Goal: Information Seeking & Learning: Learn about a topic

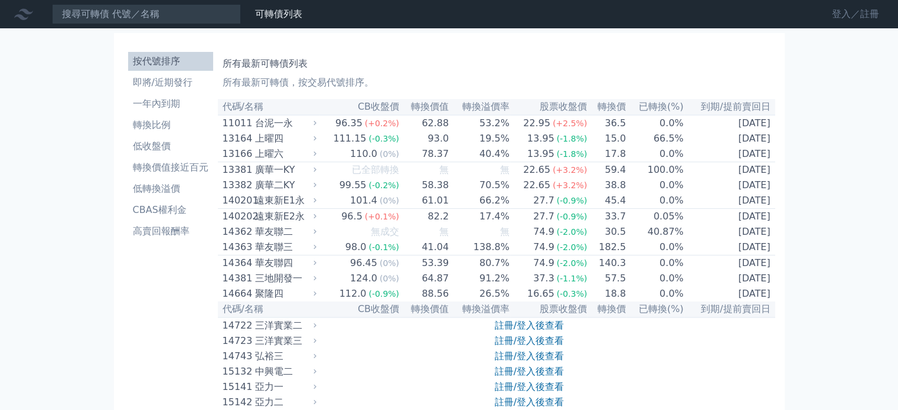
click at [844, 17] on link "登入／註冊" at bounding box center [855, 14] width 66 height 19
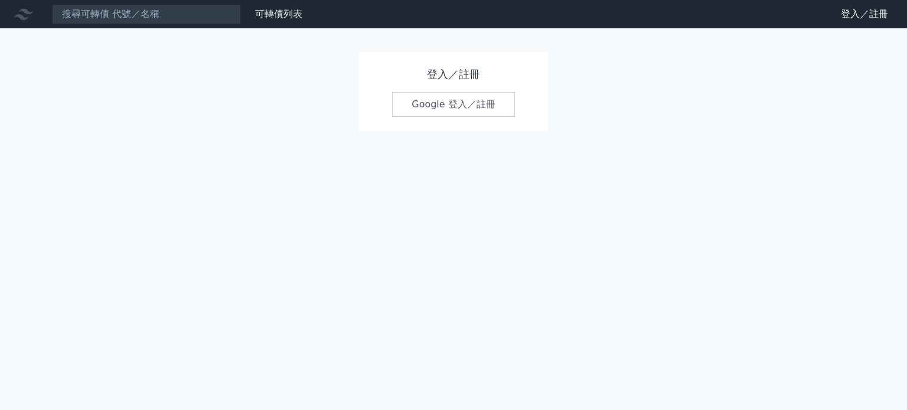
click at [451, 106] on link "Google 登入／註冊" at bounding box center [453, 104] width 123 height 25
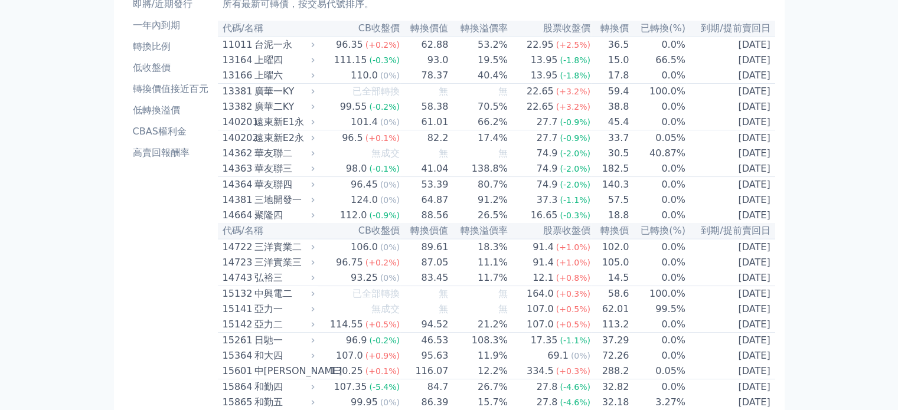
scroll to position [0, 0]
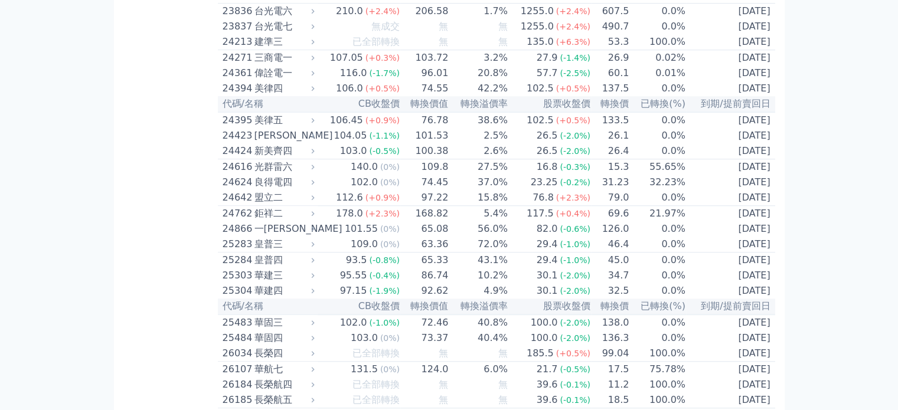
scroll to position [1039, 0]
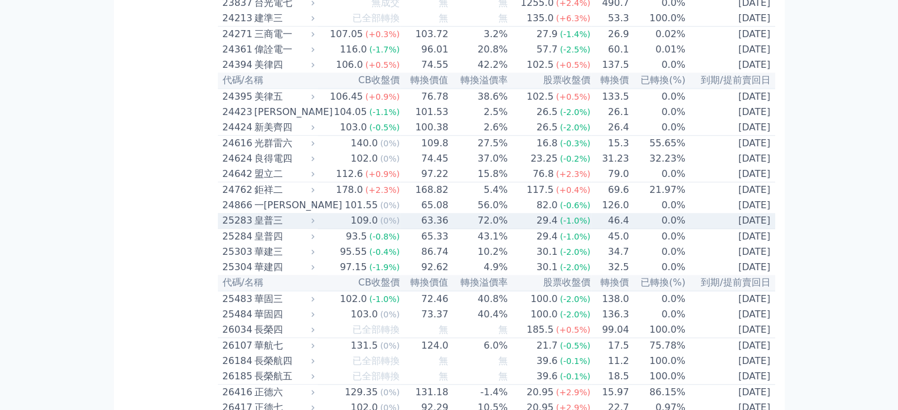
click at [680, 229] on td "0.0%" at bounding box center [657, 221] width 57 height 16
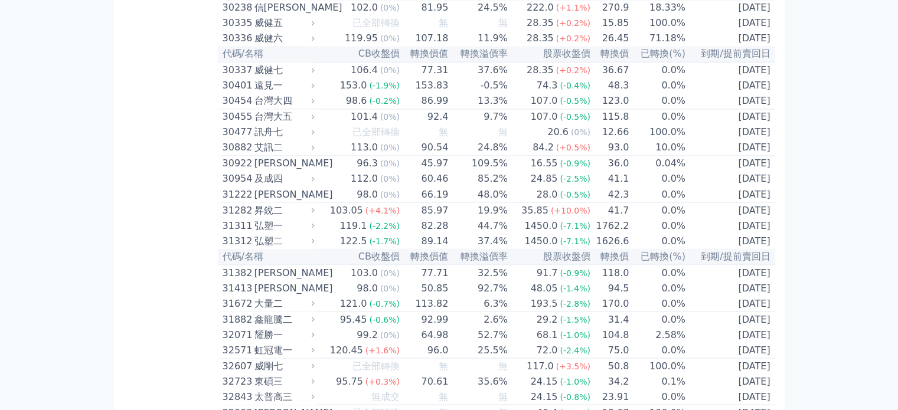
scroll to position [2059, 0]
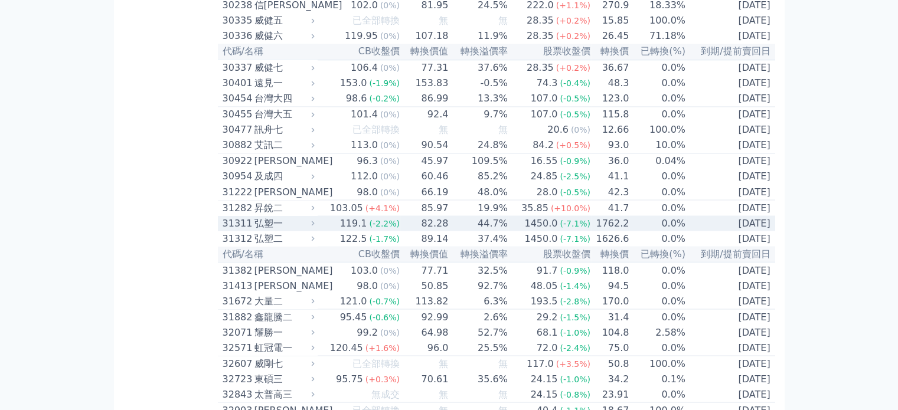
click at [729, 231] on td "[DATE]" at bounding box center [730, 222] width 89 height 15
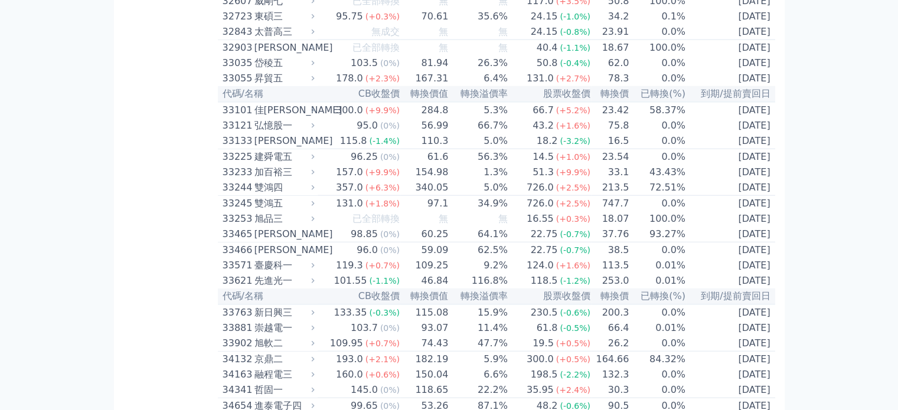
scroll to position [2838, 0]
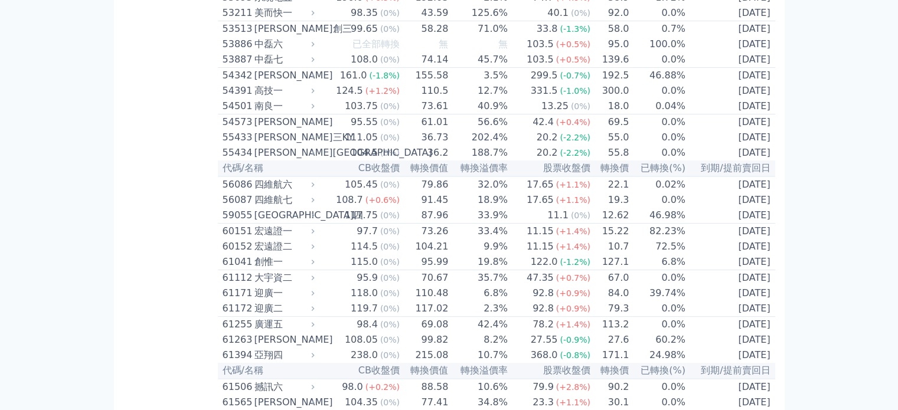
scroll to position [4821, 0]
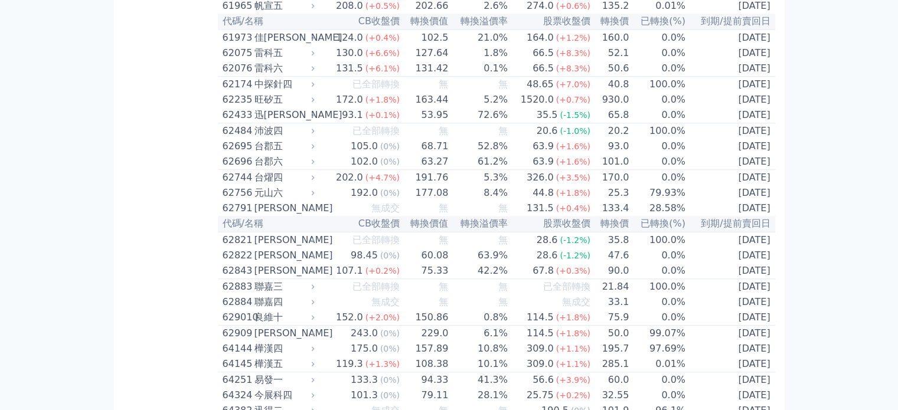
scroll to position [5694, 0]
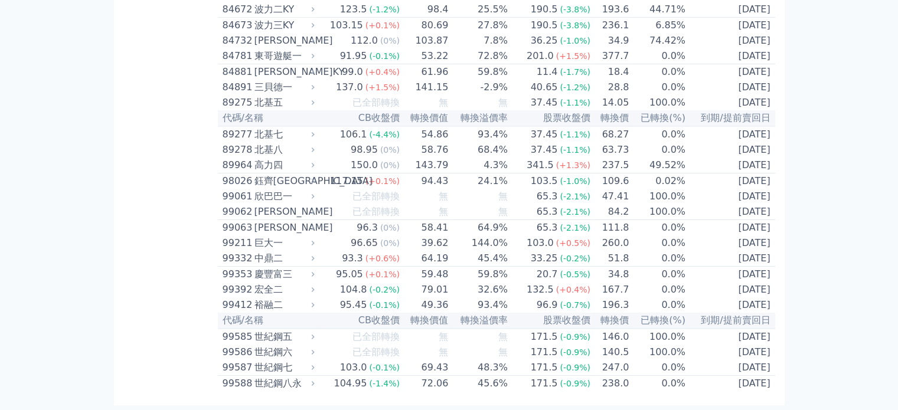
scroll to position [0, 0]
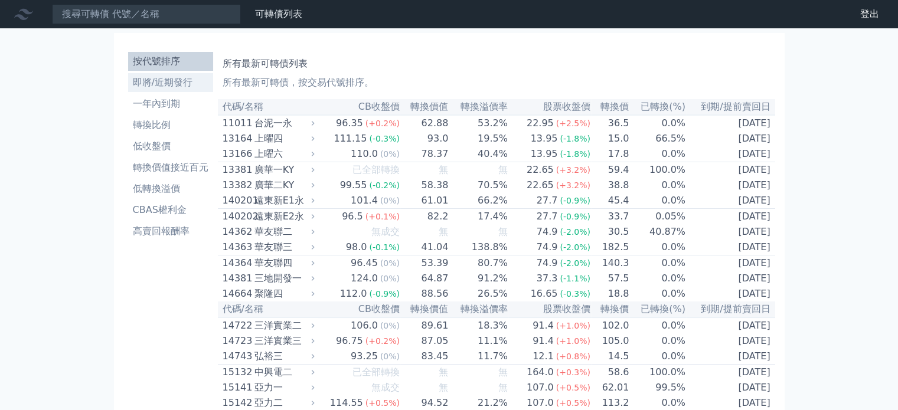
click at [174, 84] on li "即將/近期發行" at bounding box center [170, 83] width 85 height 14
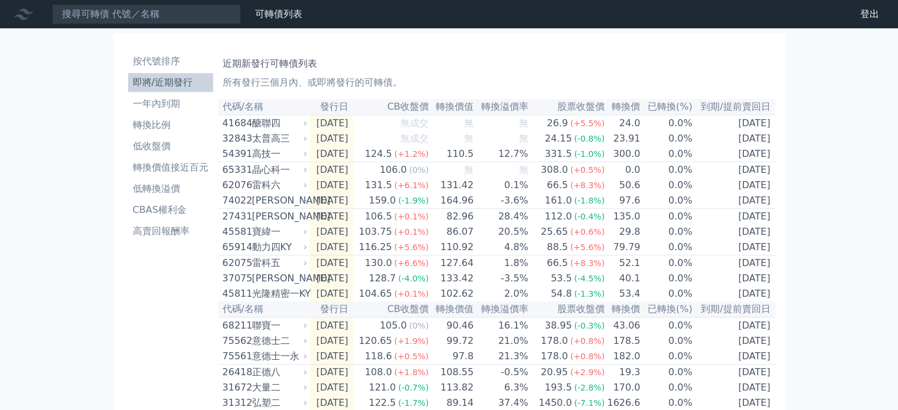
click at [821, 202] on div "可轉債列表 財務數據 可轉債列表 財務數據 登出 登出 按代號排序 即將/近期發行 一年內到期 轉換比例 低收盤價 轉換價值接近百元 低轉換溢價" at bounding box center [449, 417] width 898 height 835
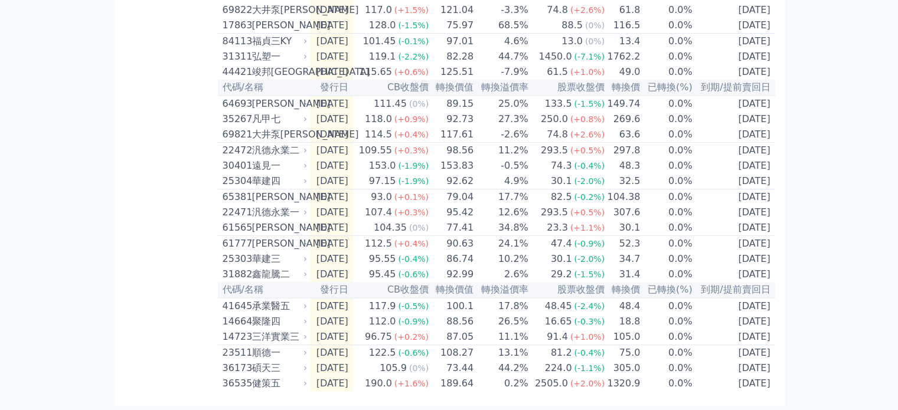
scroll to position [476, 0]
